Goal: Task Accomplishment & Management: Manage account settings

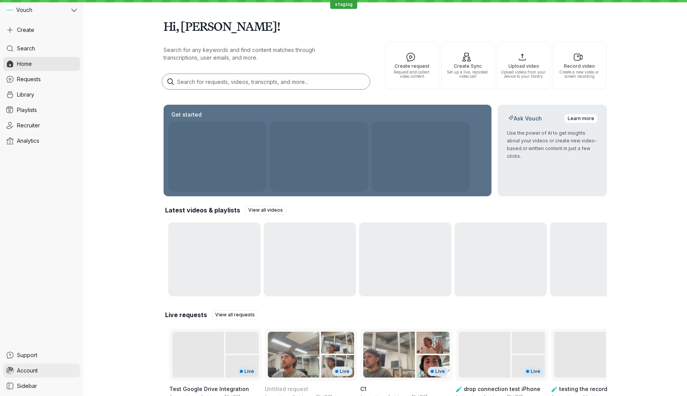
click at [30, 372] on span "Account" at bounding box center [27, 371] width 21 height 8
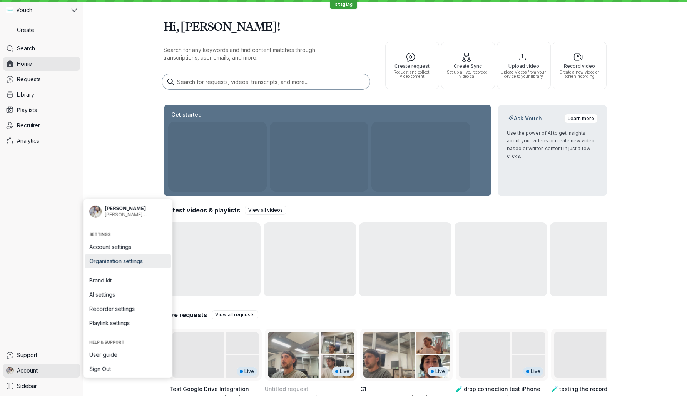
click at [140, 262] on span "Organization settings" at bounding box center [127, 262] width 77 height 8
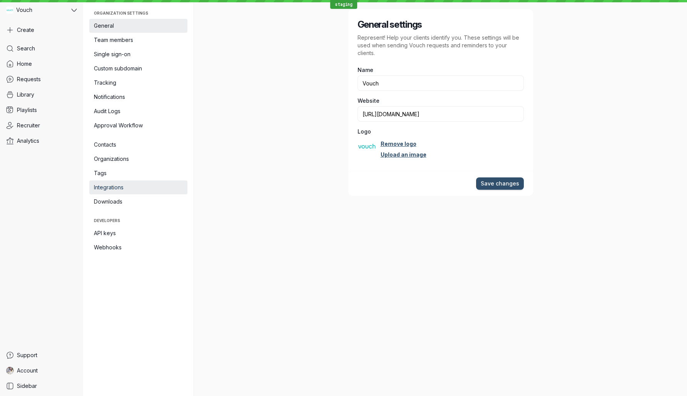
click at [137, 188] on span "Integrations" at bounding box center [138, 188] width 89 height 8
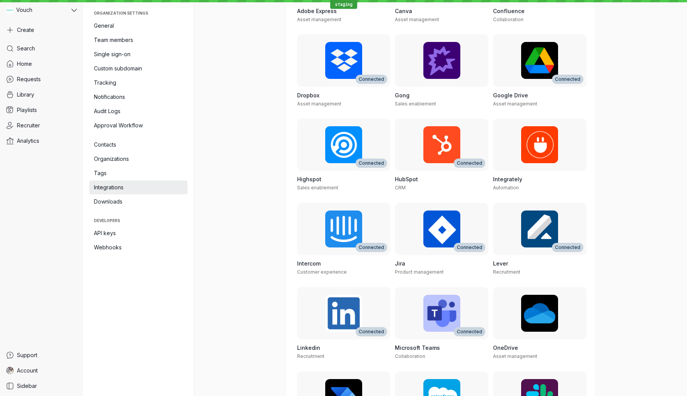
scroll to position [268, 0]
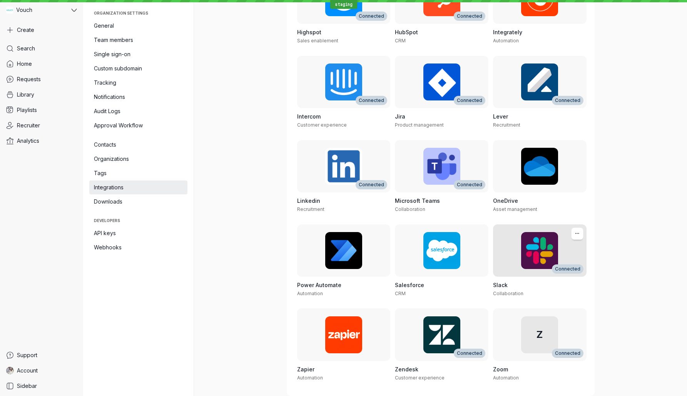
click at [543, 284] on h3 "Slack" at bounding box center [540, 285] width 94 height 8
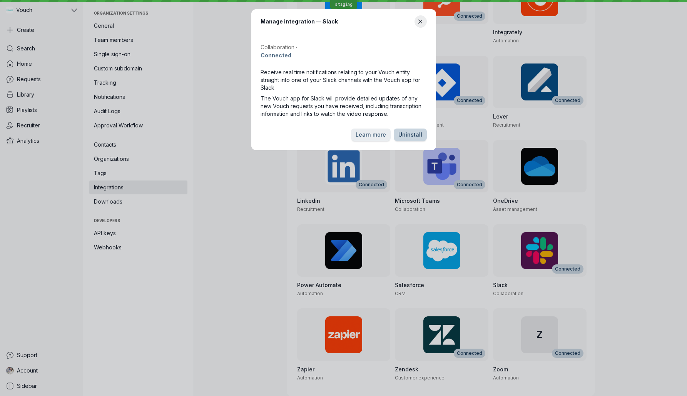
click at [411, 136] on span "Uninstall" at bounding box center [411, 135] width 24 height 8
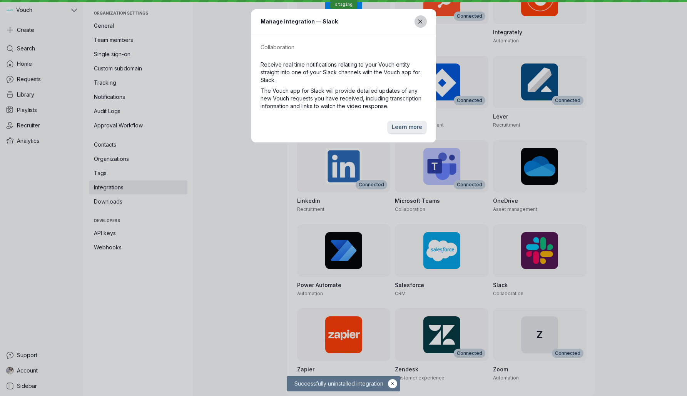
click at [423, 21] on icon "Close modal" at bounding box center [420, 21] width 7 height 7
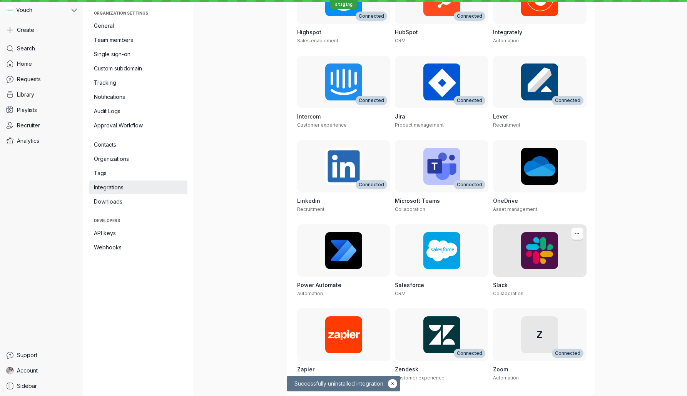
click at [530, 283] on h3 "Slack" at bounding box center [540, 285] width 94 height 8
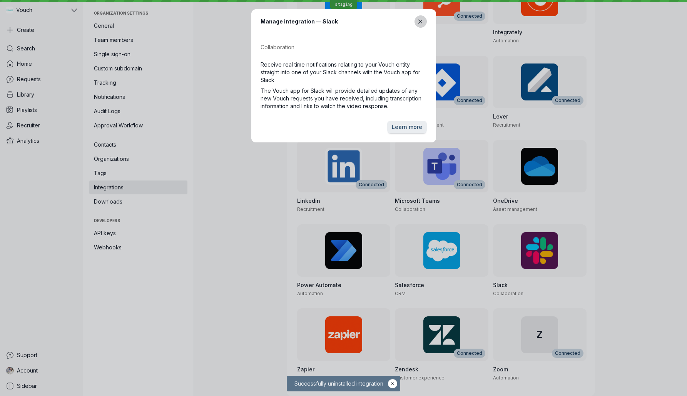
click at [421, 18] on icon "Close modal" at bounding box center [420, 21] width 7 height 7
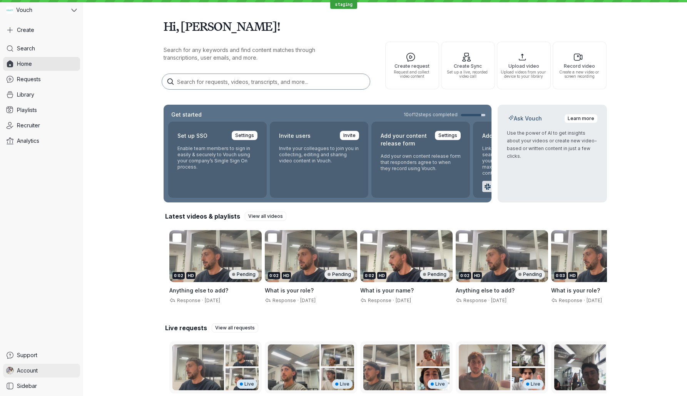
click at [58, 374] on link "Account" at bounding box center [41, 371] width 77 height 14
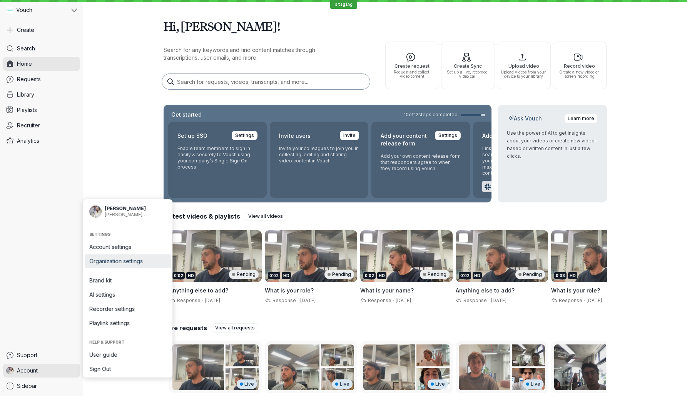
click at [146, 264] on span "Organization settings" at bounding box center [127, 262] width 77 height 8
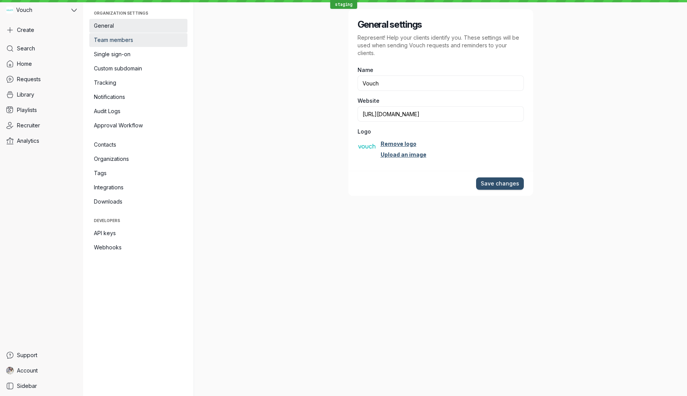
click at [142, 42] on span "Team members" at bounding box center [138, 40] width 89 height 8
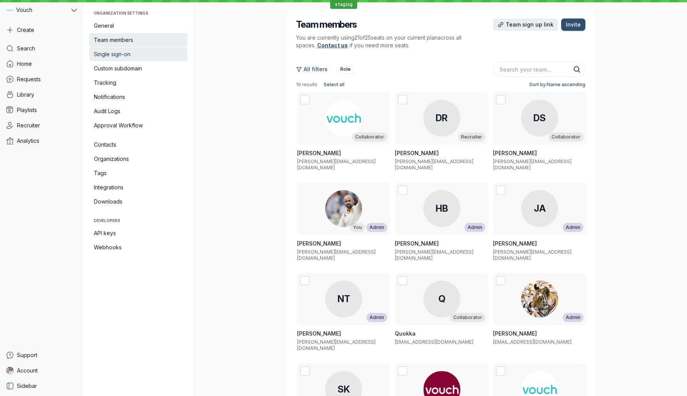
click at [144, 53] on span "Single sign-on" at bounding box center [138, 54] width 89 height 8
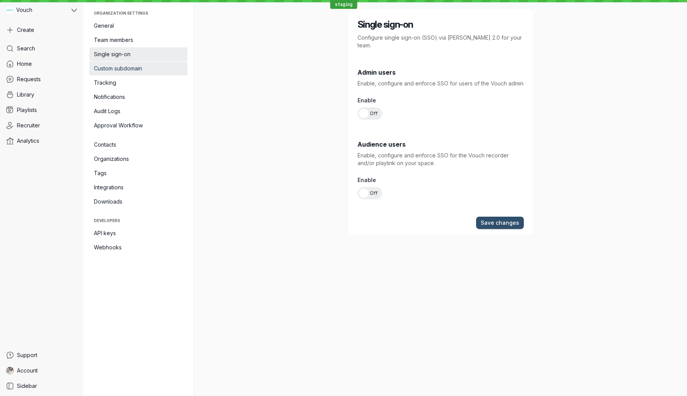
click at [144, 65] on span "Custom subdomain" at bounding box center [138, 69] width 89 height 8
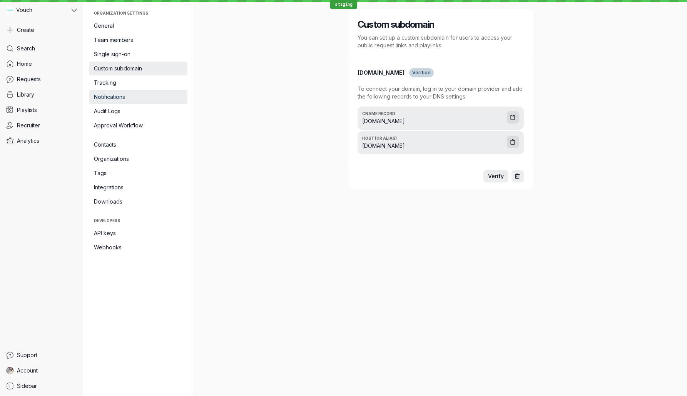
click at [142, 93] on span "Notifications" at bounding box center [138, 97] width 89 height 8
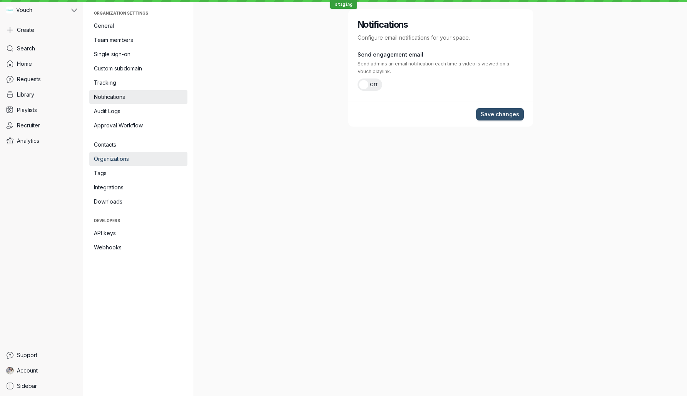
click at [126, 161] on span "Organizations" at bounding box center [138, 159] width 89 height 8
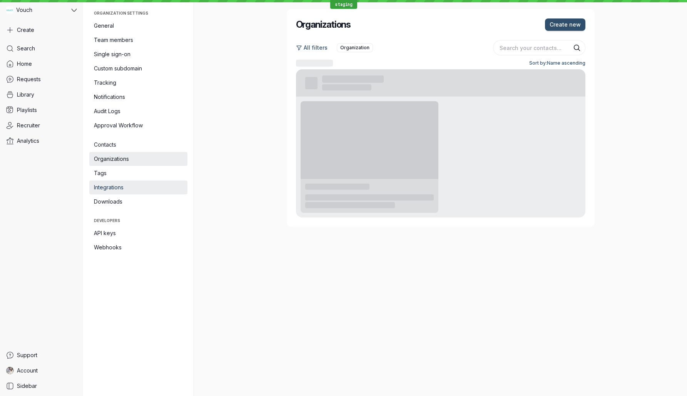
click at [127, 191] on link "Integrations" at bounding box center [138, 188] width 98 height 14
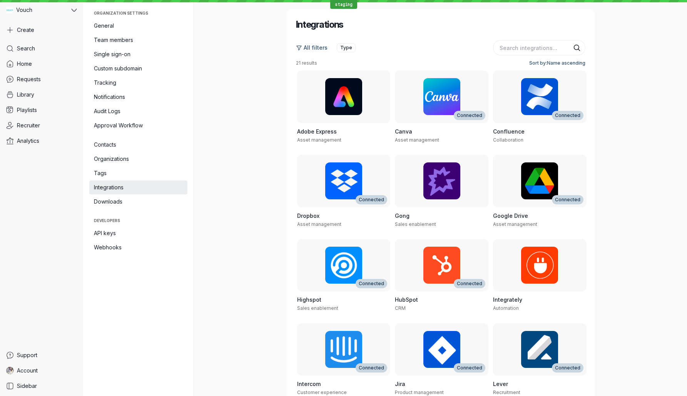
scroll to position [268, 0]
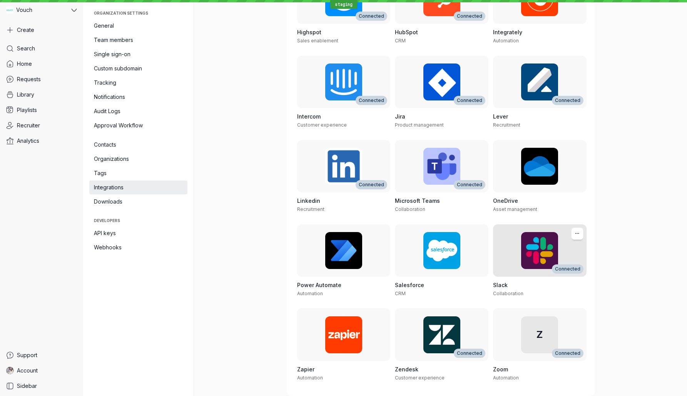
click at [524, 286] on h3 "Slack" at bounding box center [540, 285] width 94 height 8
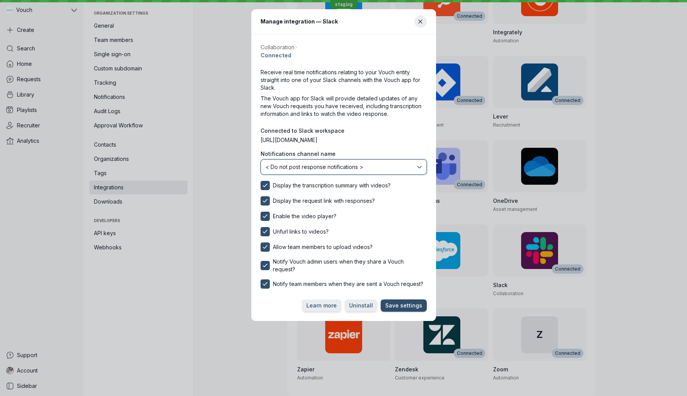
click at [354, 171] on button "< Do not post response notifications >" at bounding box center [344, 166] width 166 height 15
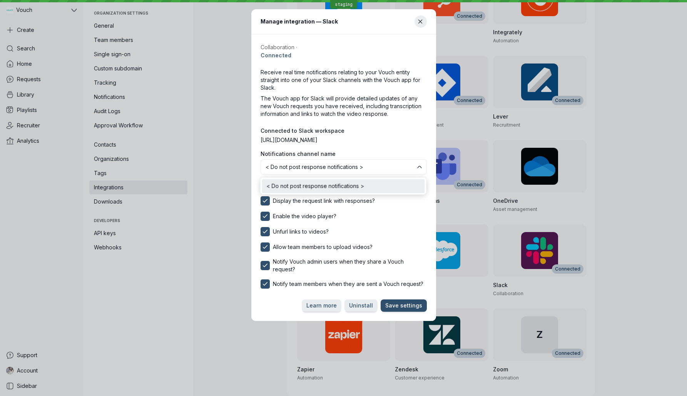
click at [363, 154] on label "Notifications channel name" at bounding box center [344, 154] width 166 height 8
